Goal: Check status: Check status

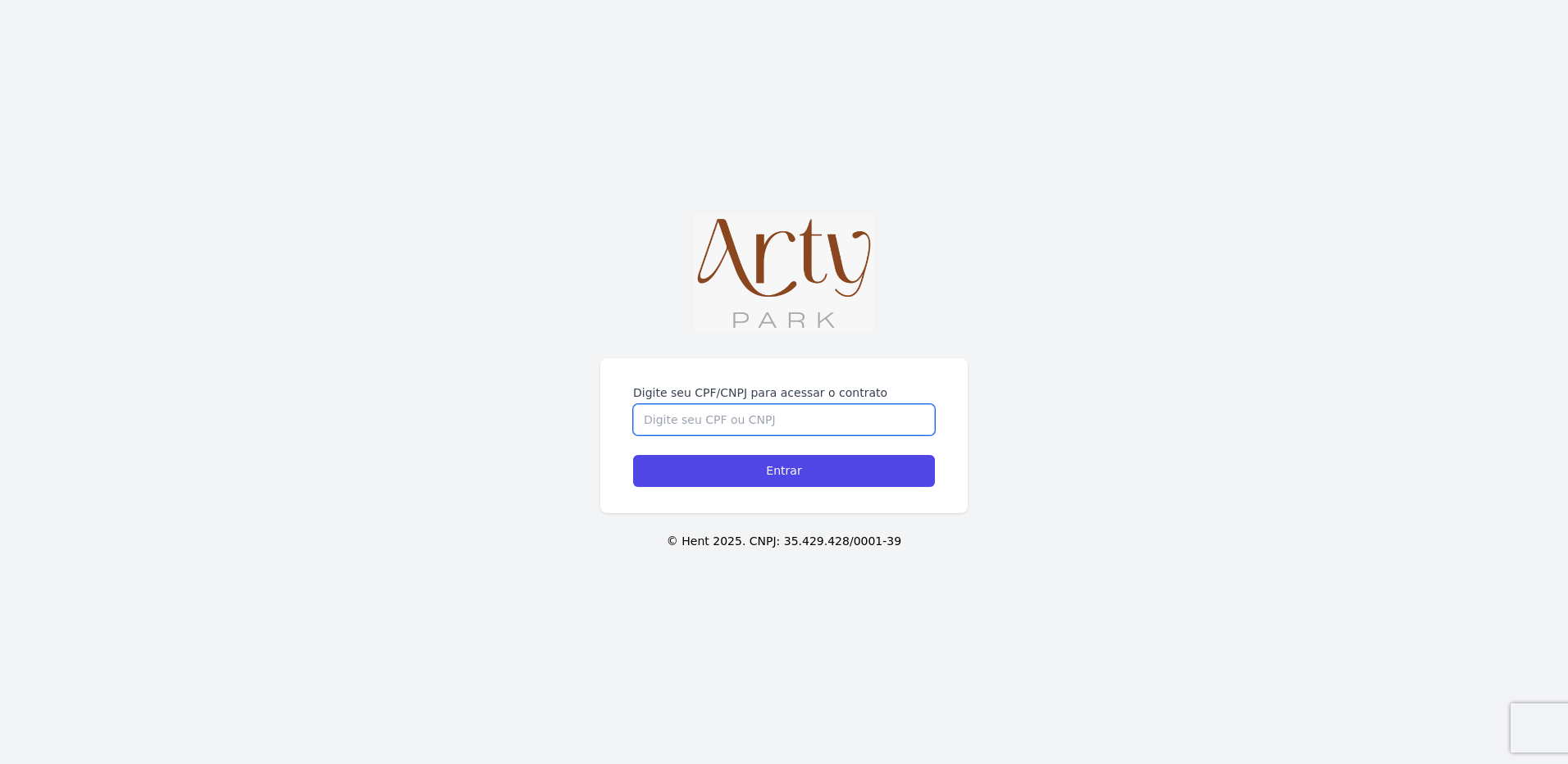
click at [712, 423] on input "Digite seu CPF/CNPJ para acessar o contrato" at bounding box center [784, 420] width 301 height 31
type input "00616479000"
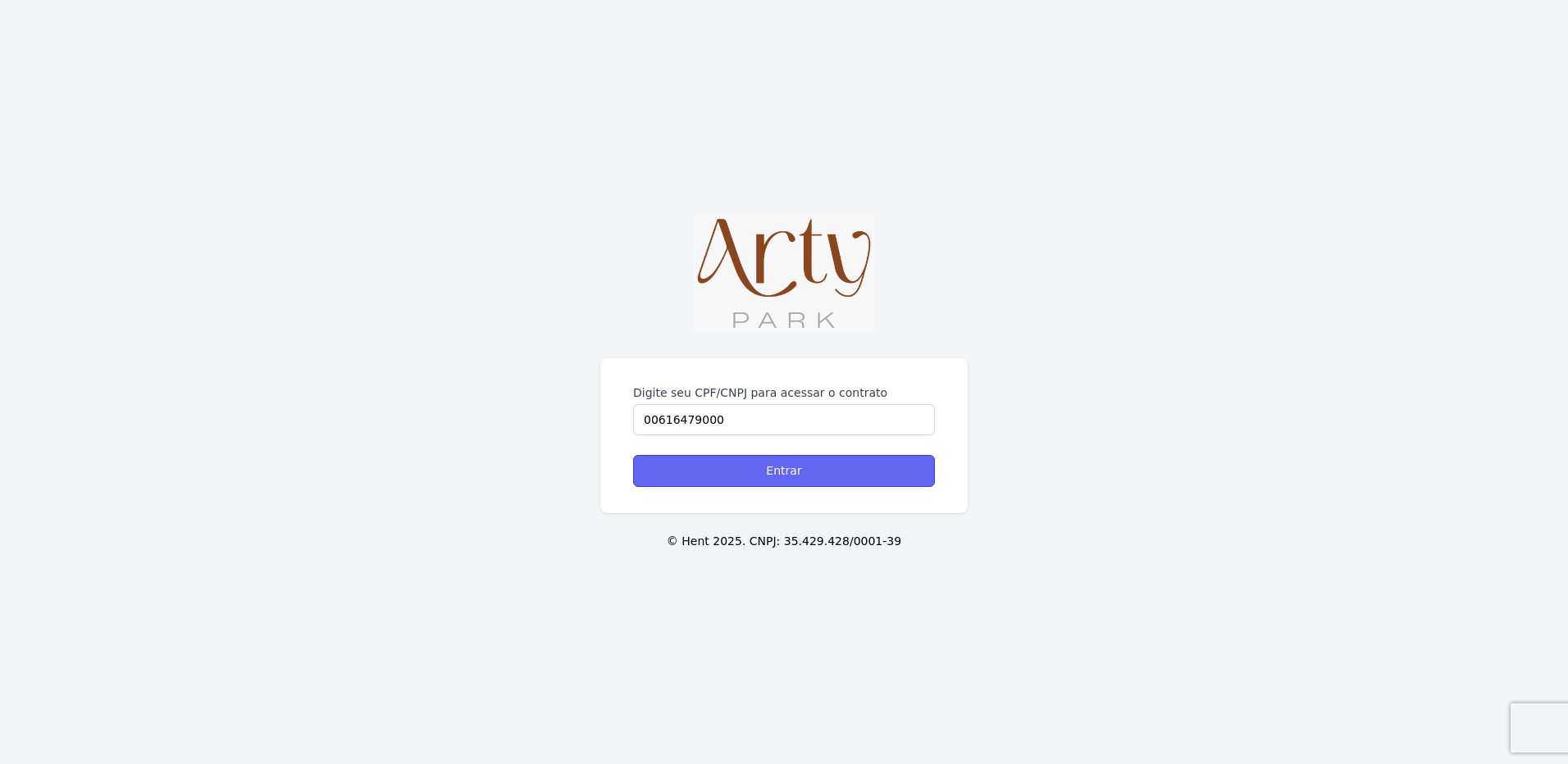
click at [777, 461] on input "Entrar" at bounding box center [784, 471] width 301 height 32
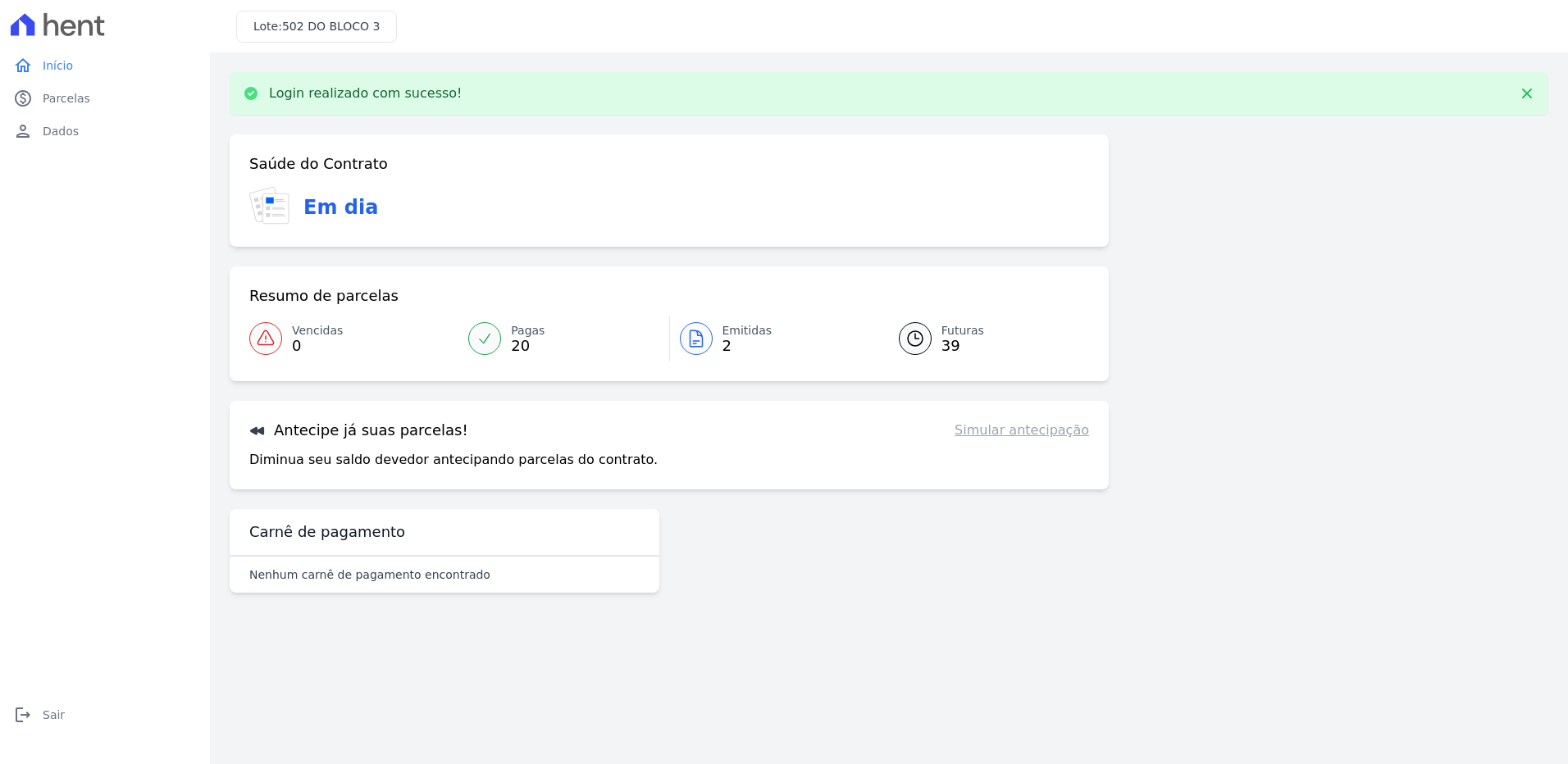
click at [734, 339] on span "Emitidas" at bounding box center [747, 331] width 50 height 18
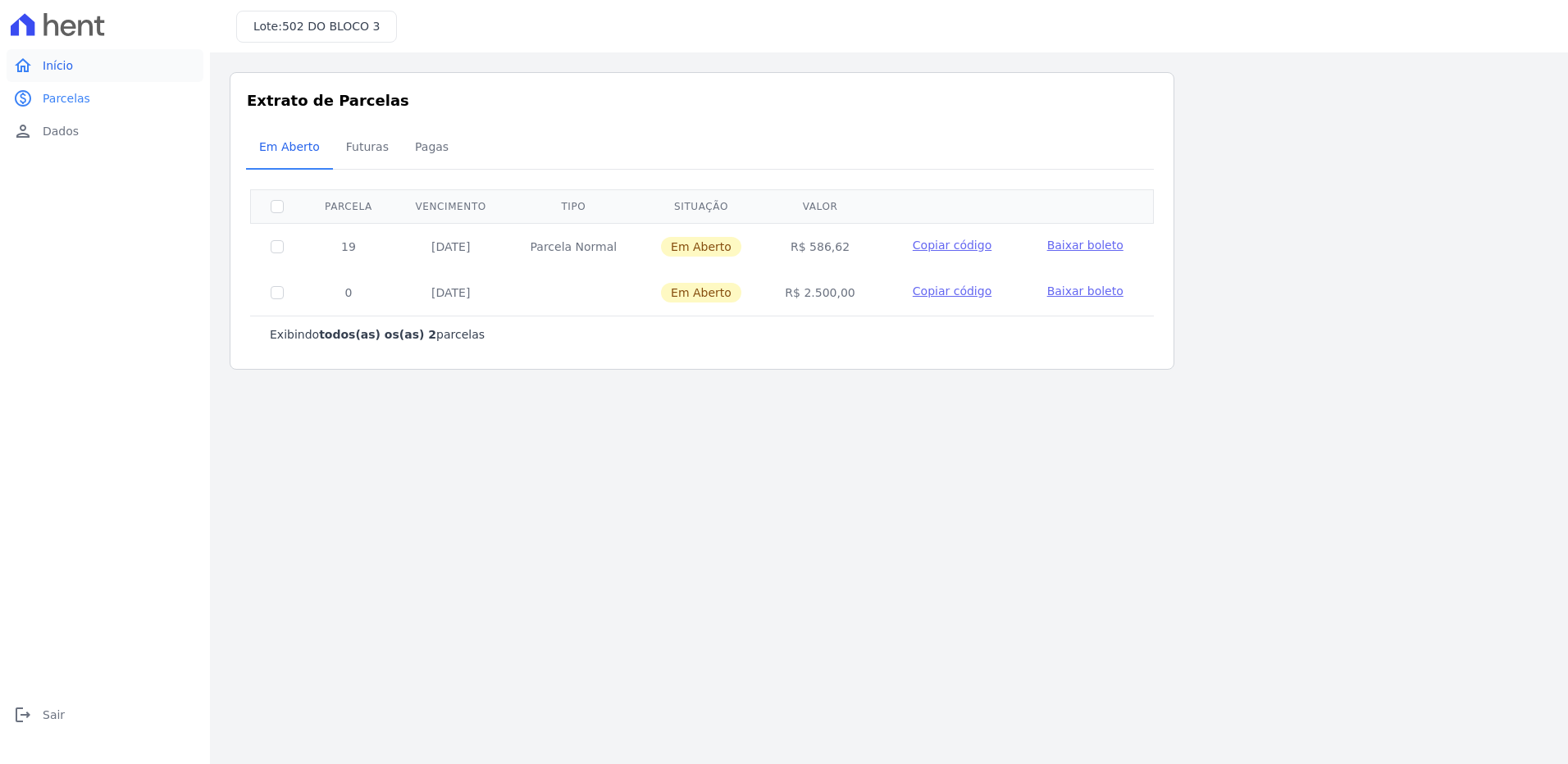
click at [42, 62] on span "Início" at bounding box center [57, 65] width 30 height 17
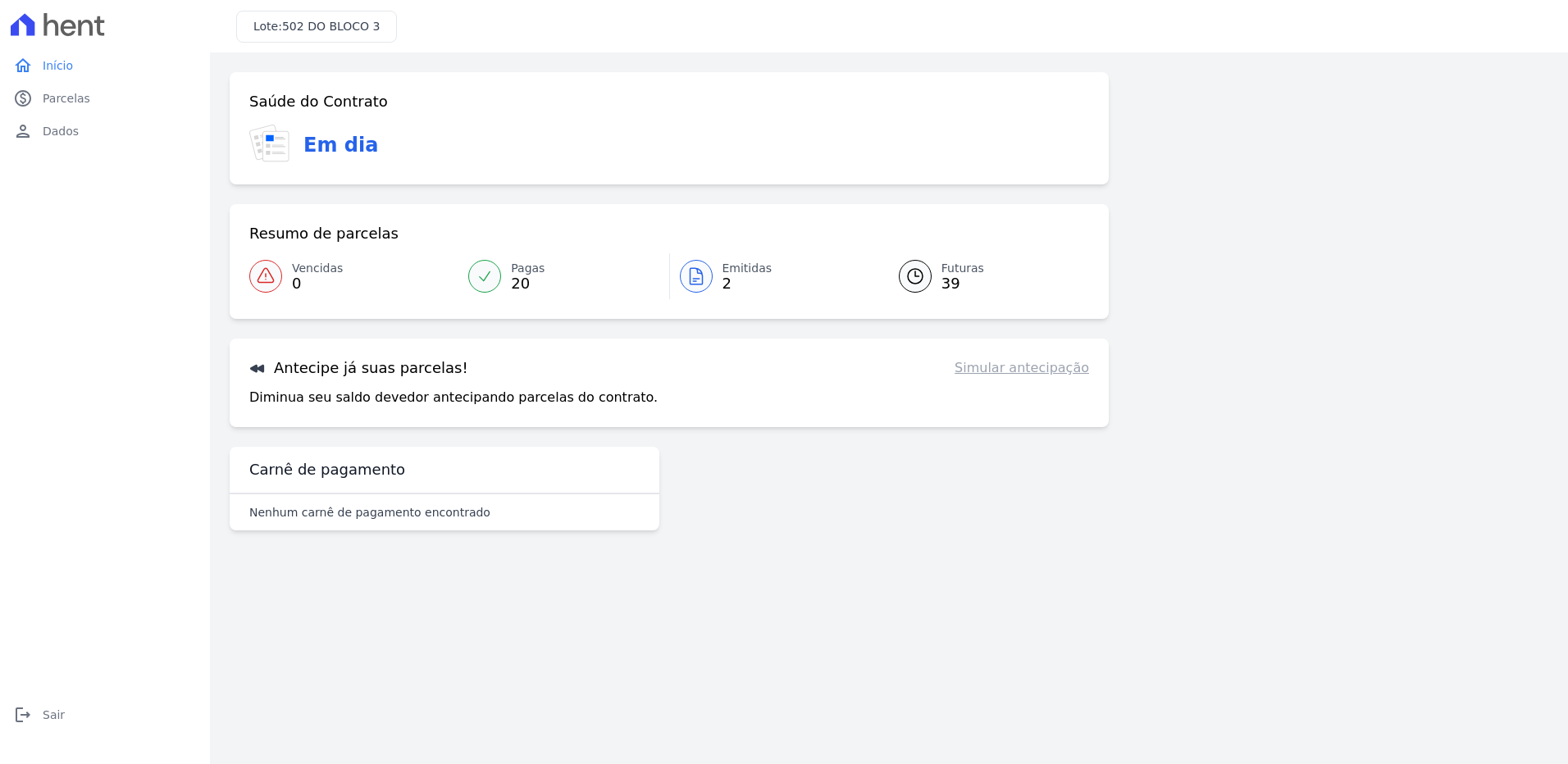
click at [734, 268] on span "Emitidas" at bounding box center [747, 269] width 50 height 18
